Goal: Task Accomplishment & Management: Manage account settings

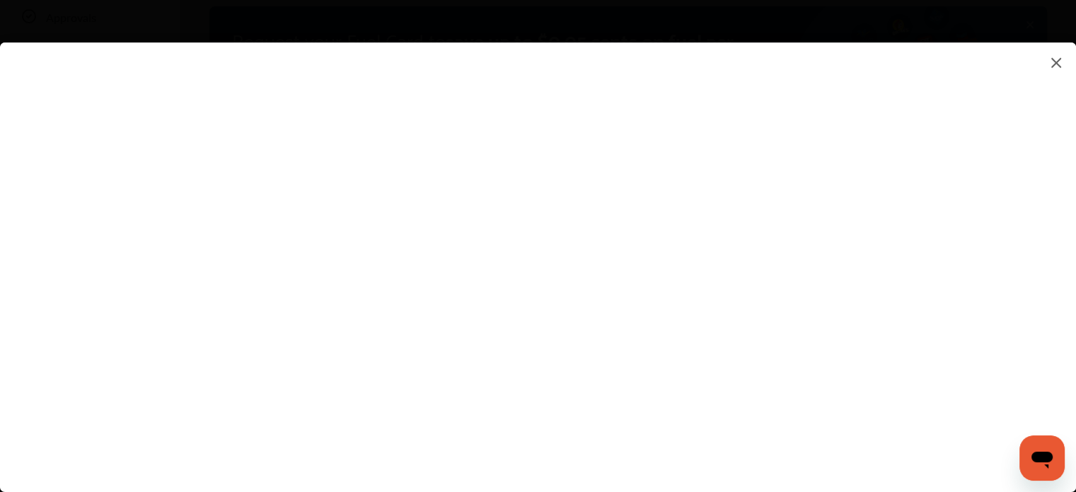
scroll to position [71, 0]
click at [611, 245] on flutter-view at bounding box center [538, 252] width 1076 height 421
click at [733, 313] on flutter-view at bounding box center [538, 252] width 1076 height 421
drag, startPoint x: 739, startPoint y: 309, endPoint x: 589, endPoint y: 281, distance: 152.6
click at [589, 281] on flutter-view "**********" at bounding box center [538, 252] width 1076 height 421
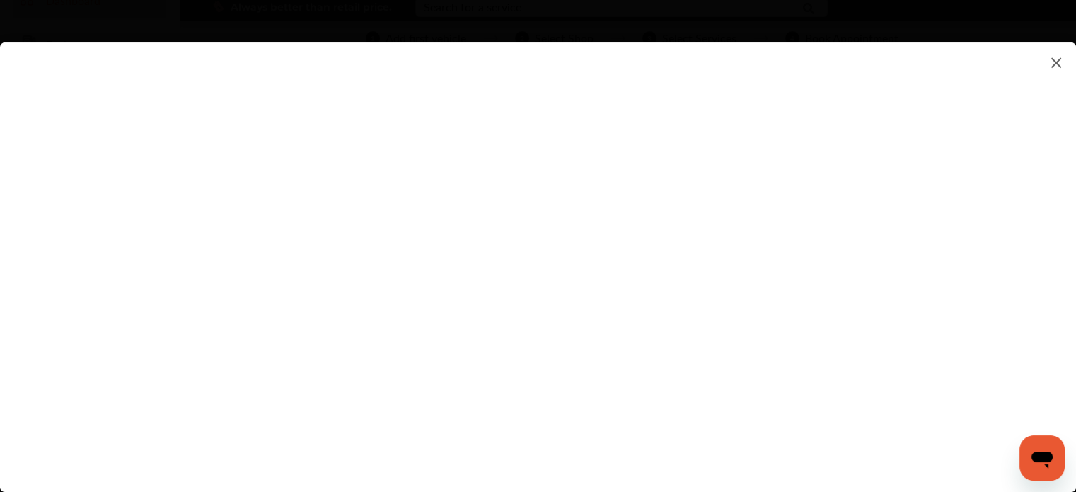
click at [842, 311] on input "**********" at bounding box center [758, 309] width 294 height 18
drag, startPoint x: 727, startPoint y: 309, endPoint x: 576, endPoint y: 284, distance: 153.5
click at [576, 284] on flutter-view "**********" at bounding box center [538, 252] width 1076 height 421
click at [925, 220] on flutter-view at bounding box center [538, 252] width 1076 height 421
click at [707, 241] on flutter-view at bounding box center [538, 252] width 1076 height 421
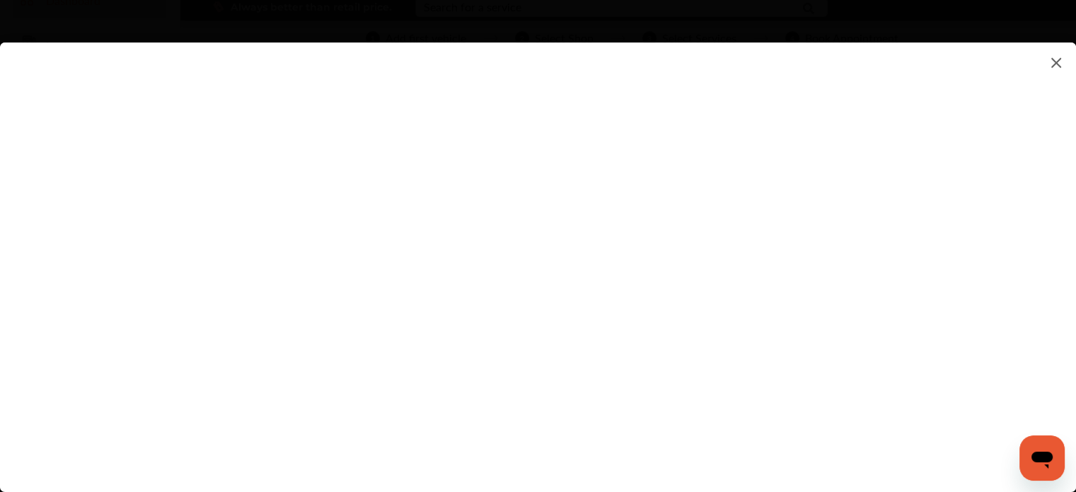
click at [698, 243] on flutter-view at bounding box center [538, 252] width 1076 height 421
click at [928, 400] on flutter-view at bounding box center [538, 252] width 1076 height 421
click at [611, 349] on flutter-view at bounding box center [538, 252] width 1076 height 421
click at [609, 401] on flutter-view at bounding box center [538, 252] width 1076 height 421
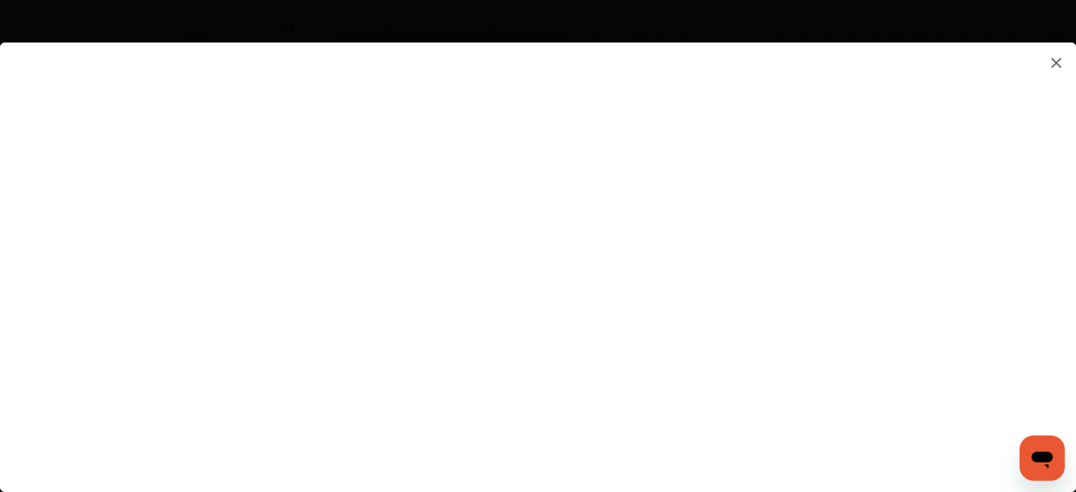
click at [758, 153] on flutter-view at bounding box center [538, 252] width 1076 height 421
click at [509, 325] on flutter-view at bounding box center [538, 252] width 1076 height 421
click at [1053, 66] on img at bounding box center [1056, 63] width 17 height 18
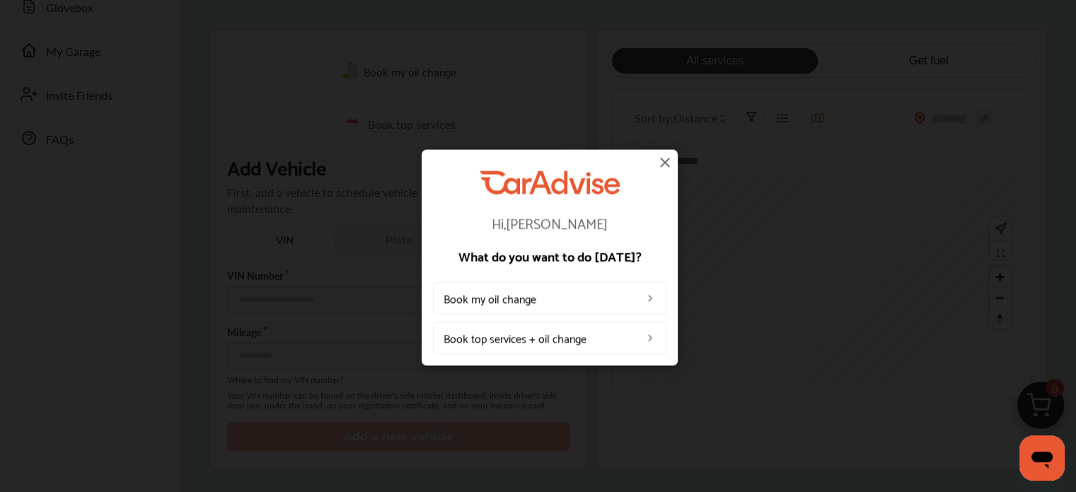
click at [659, 158] on img at bounding box center [664, 161] width 17 height 17
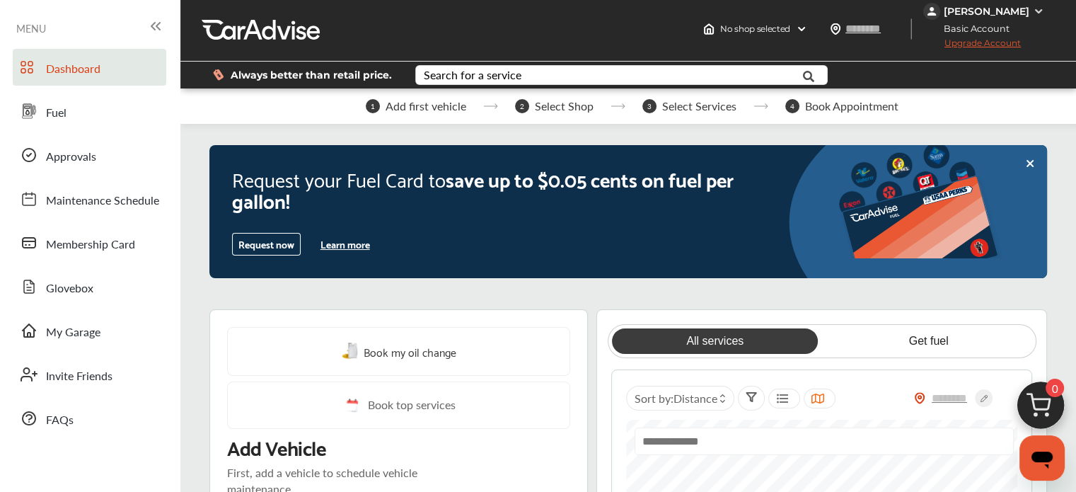
scroll to position [0, 0]
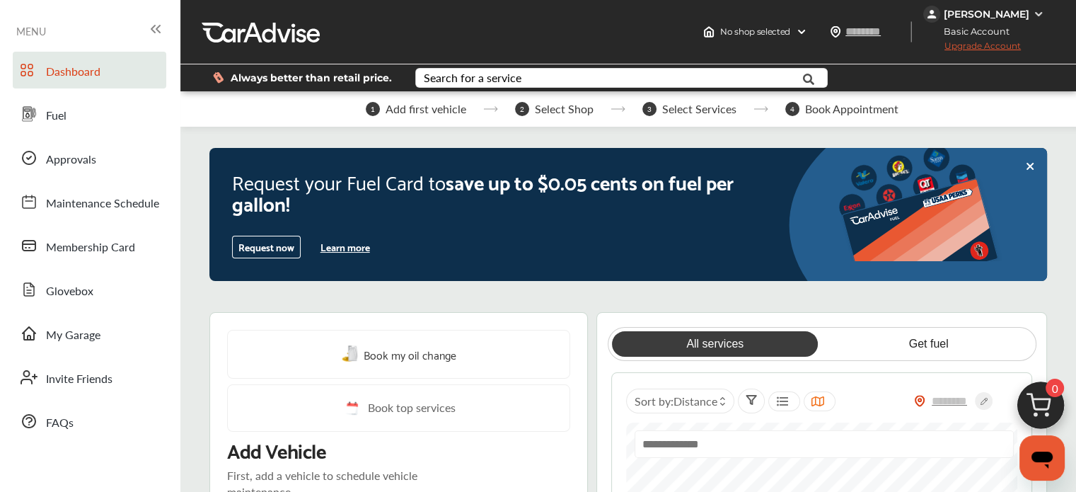
click at [1036, 13] on img at bounding box center [1038, 13] width 11 height 11
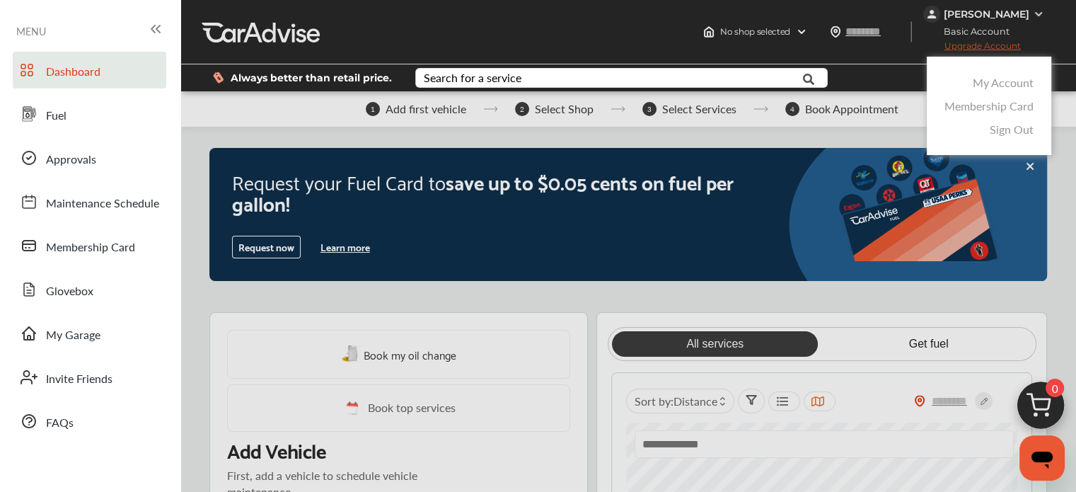
click at [997, 129] on link "Sign Out" at bounding box center [1012, 129] width 44 height 16
